Goal: Find specific page/section: Find specific page/section

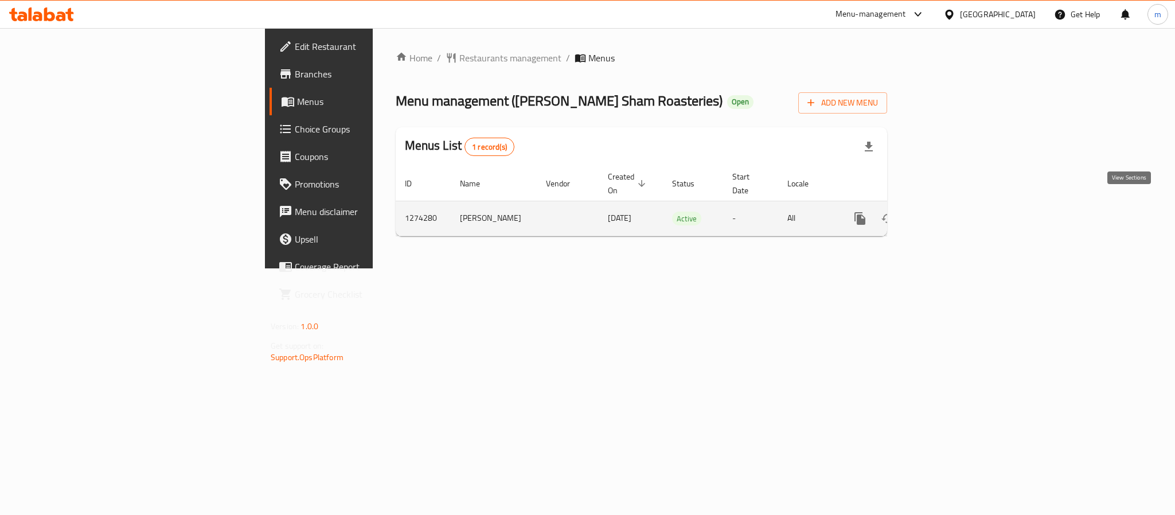
click at [957, 205] on link "enhanced table" at bounding box center [943, 219] width 28 height 28
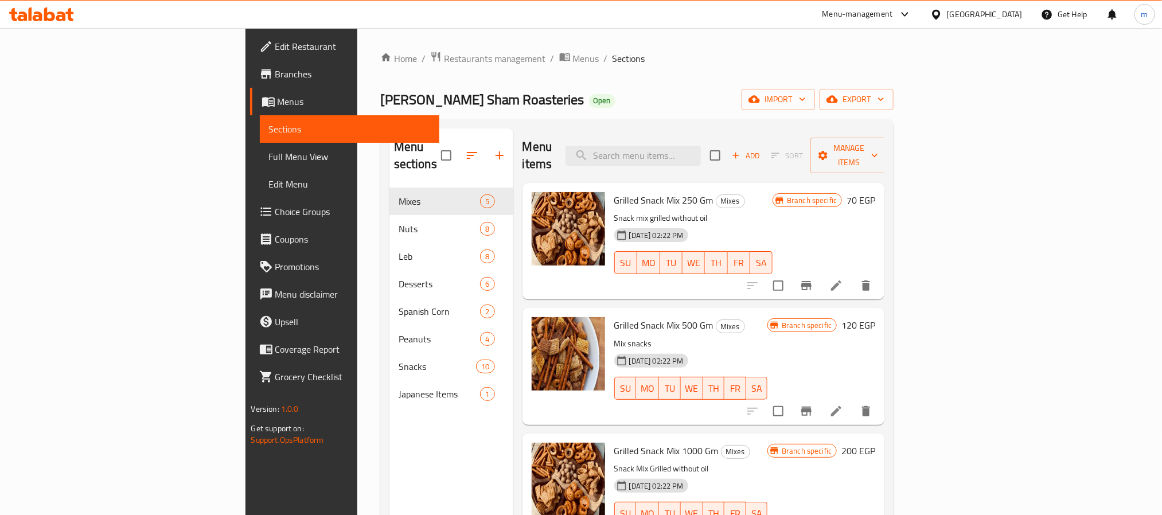
click at [269, 150] on span "Full Menu View" at bounding box center [349, 157] width 161 height 14
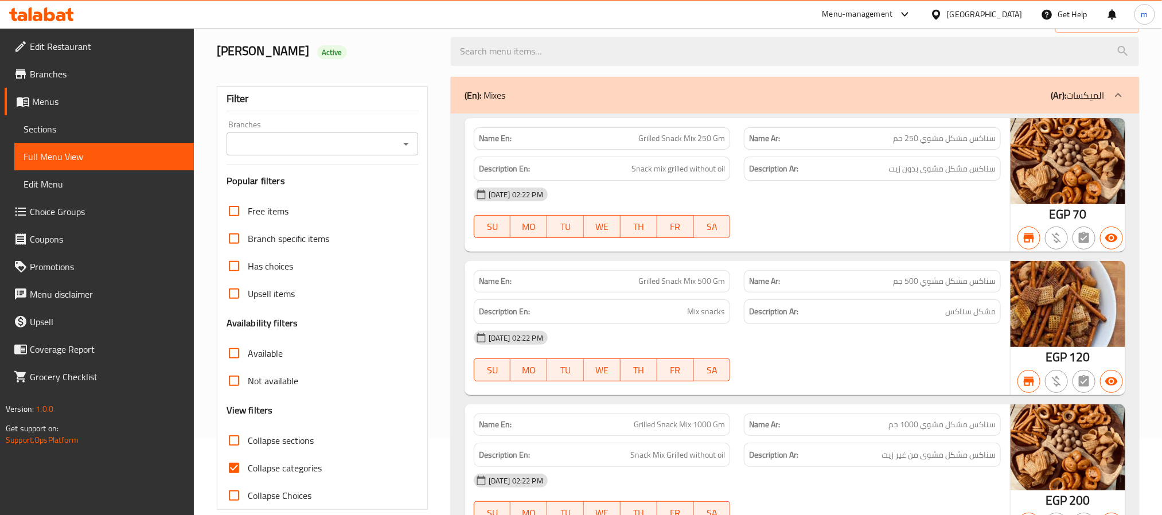
scroll to position [172, 0]
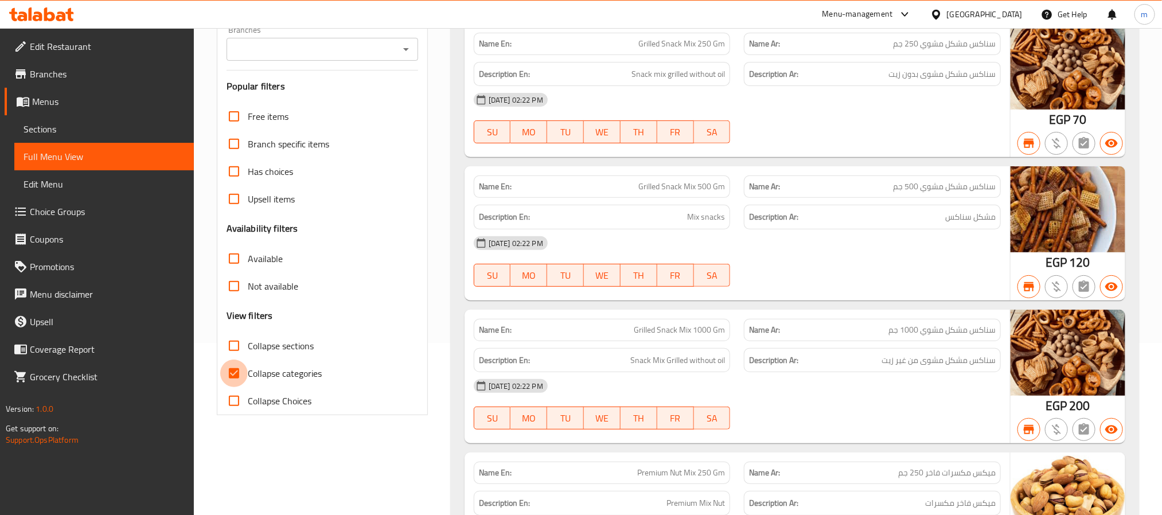
click at [231, 374] on input "Collapse categories" at bounding box center [234, 374] width 28 height 28
checkbox input "false"
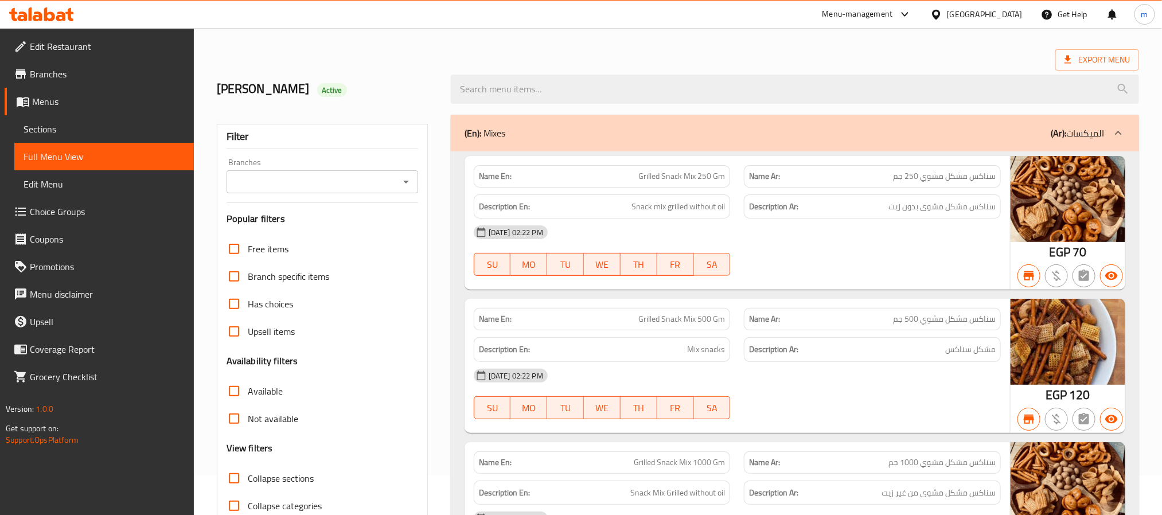
scroll to position [0, 0]
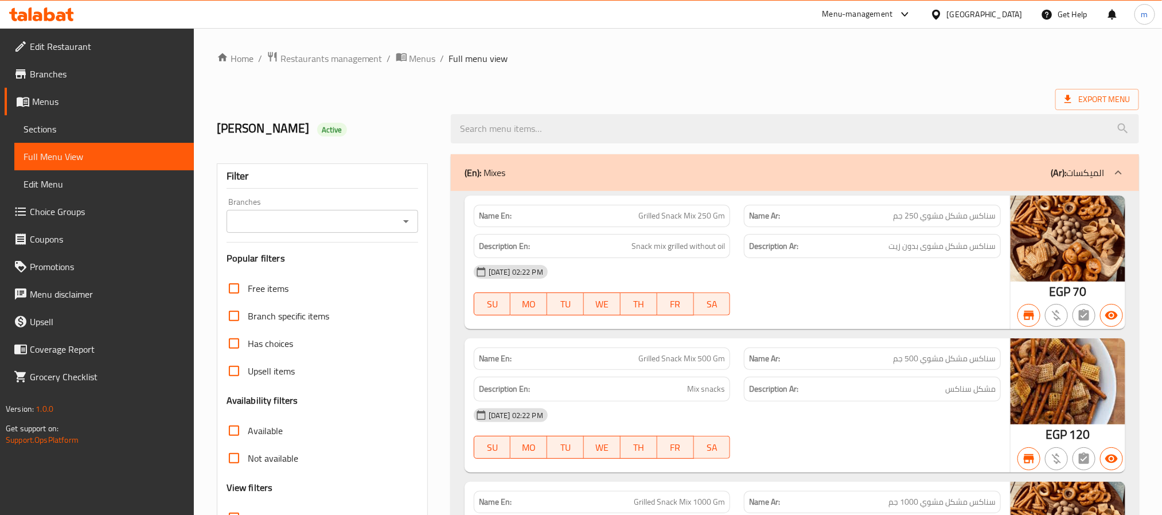
click at [46, 17] on icon at bounding box center [49, 14] width 11 height 14
